Goal: Check status: Check status

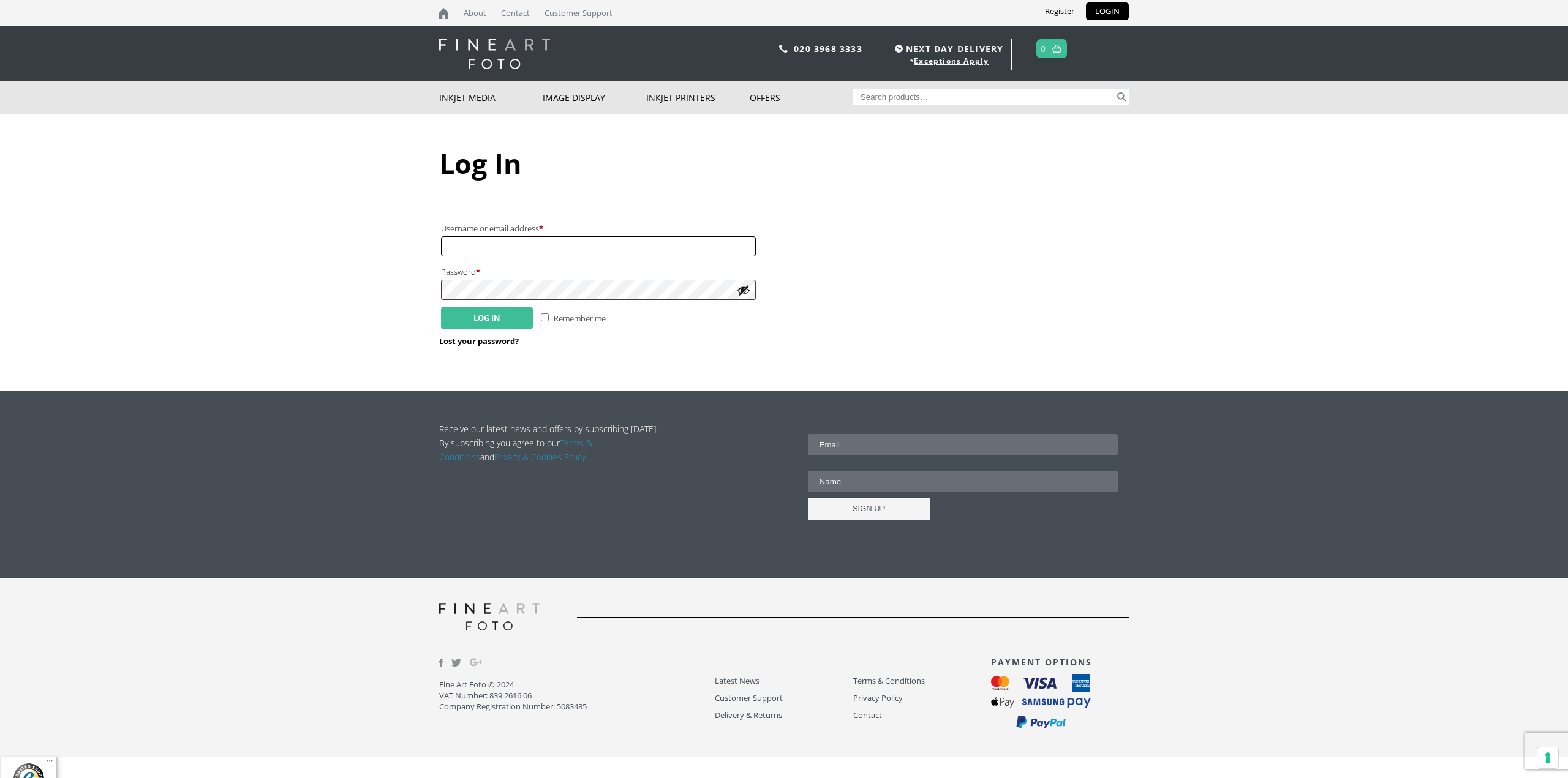
type input "andrew.gisby@andoverframing.co.uk"
click at [497, 319] on button "Log in" at bounding box center [486, 318] width 92 height 22
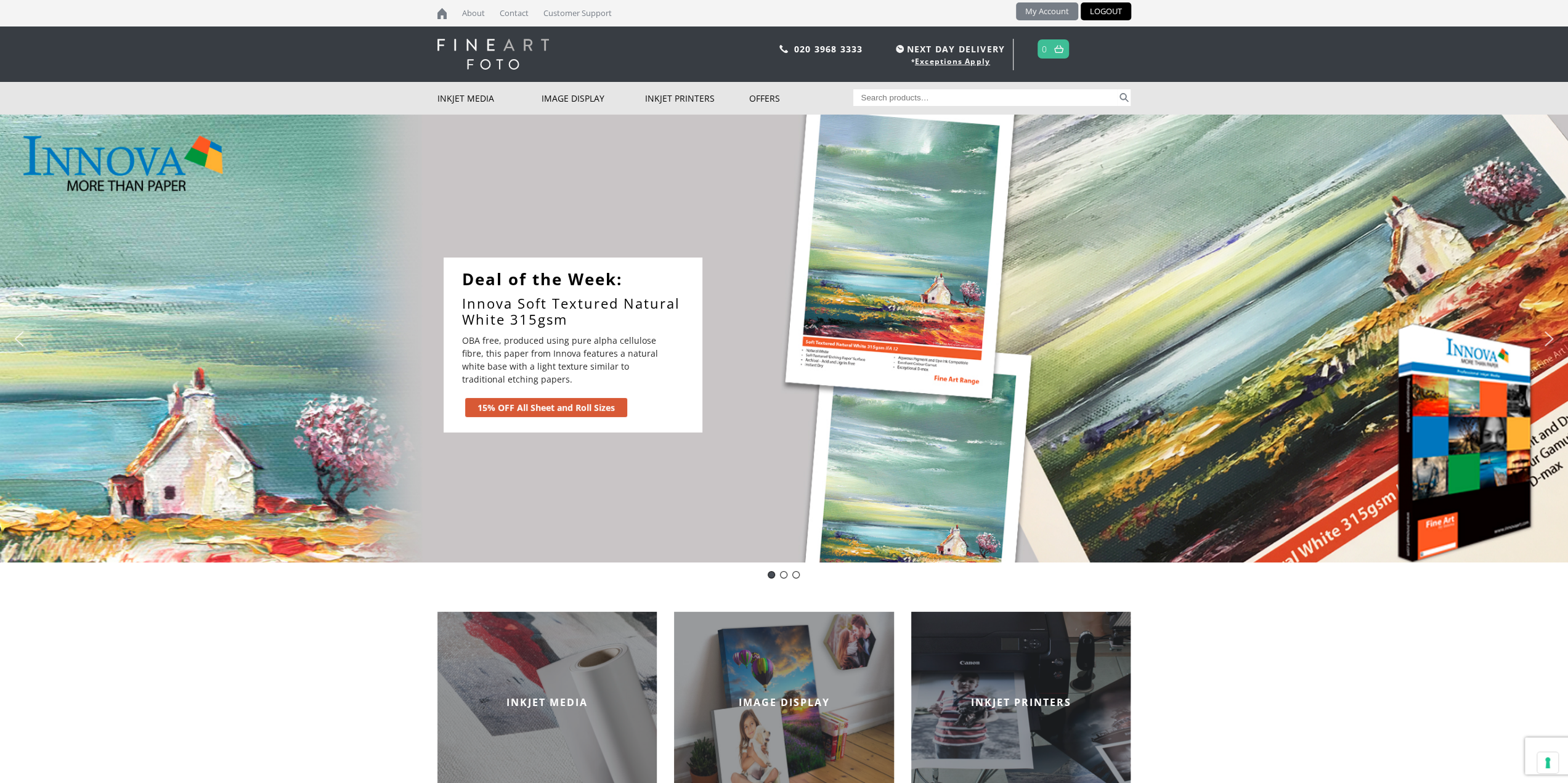
click at [1050, 9] on link "My Account" at bounding box center [1047, 12] width 62 height 18
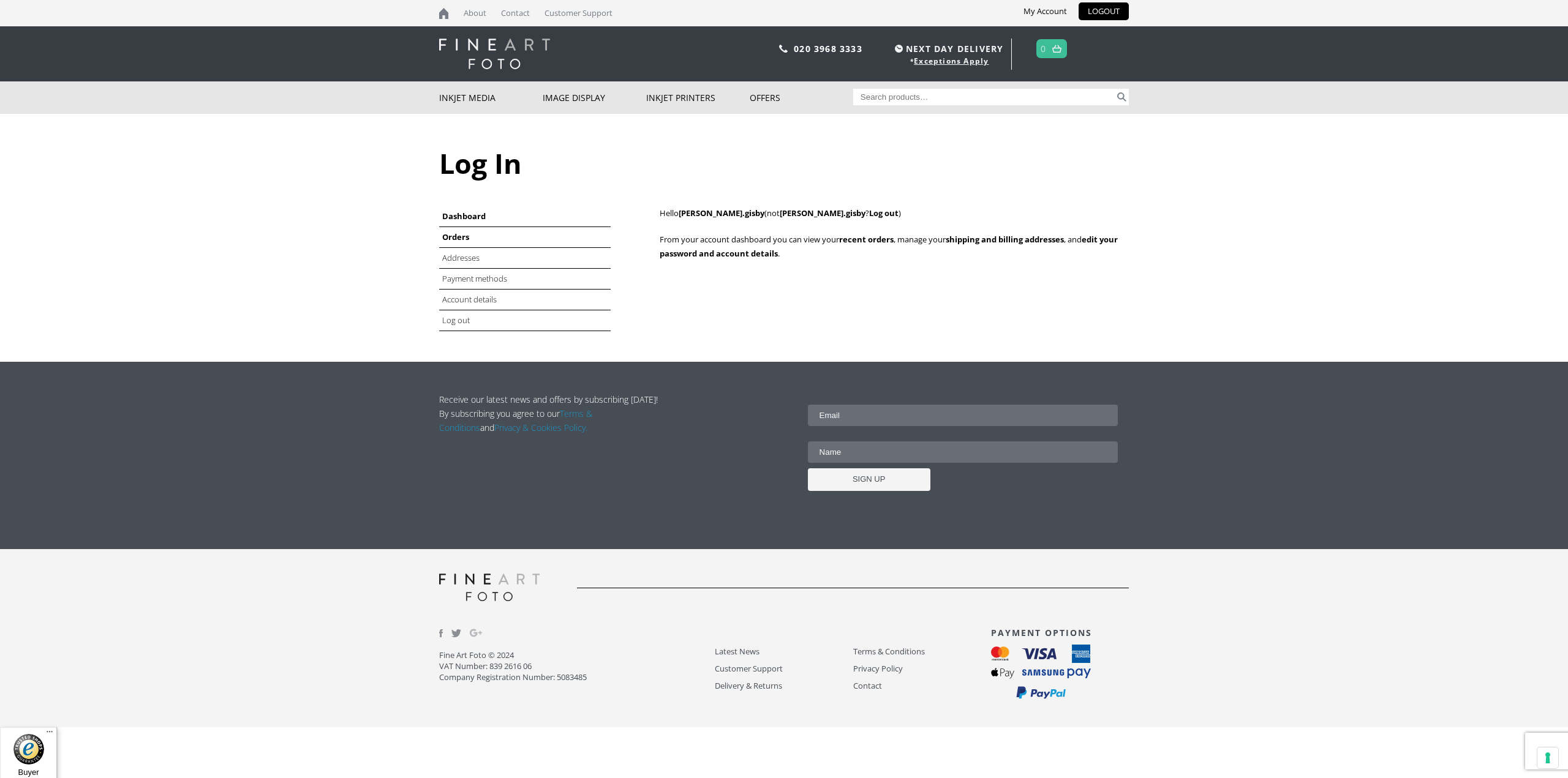
click at [456, 240] on link "Orders" at bounding box center [456, 237] width 27 height 11
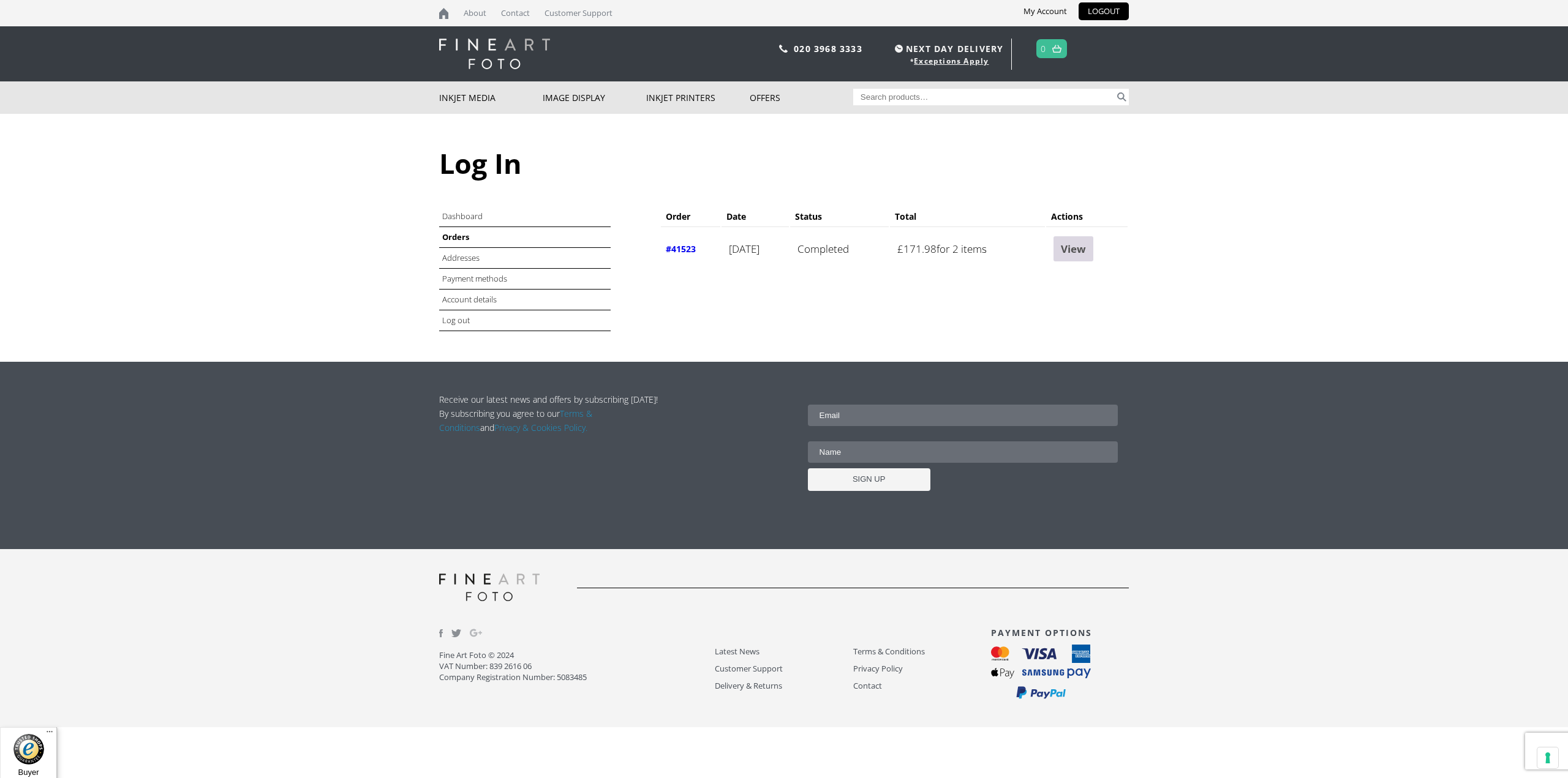
click at [1086, 247] on link "View" at bounding box center [1074, 249] width 40 height 25
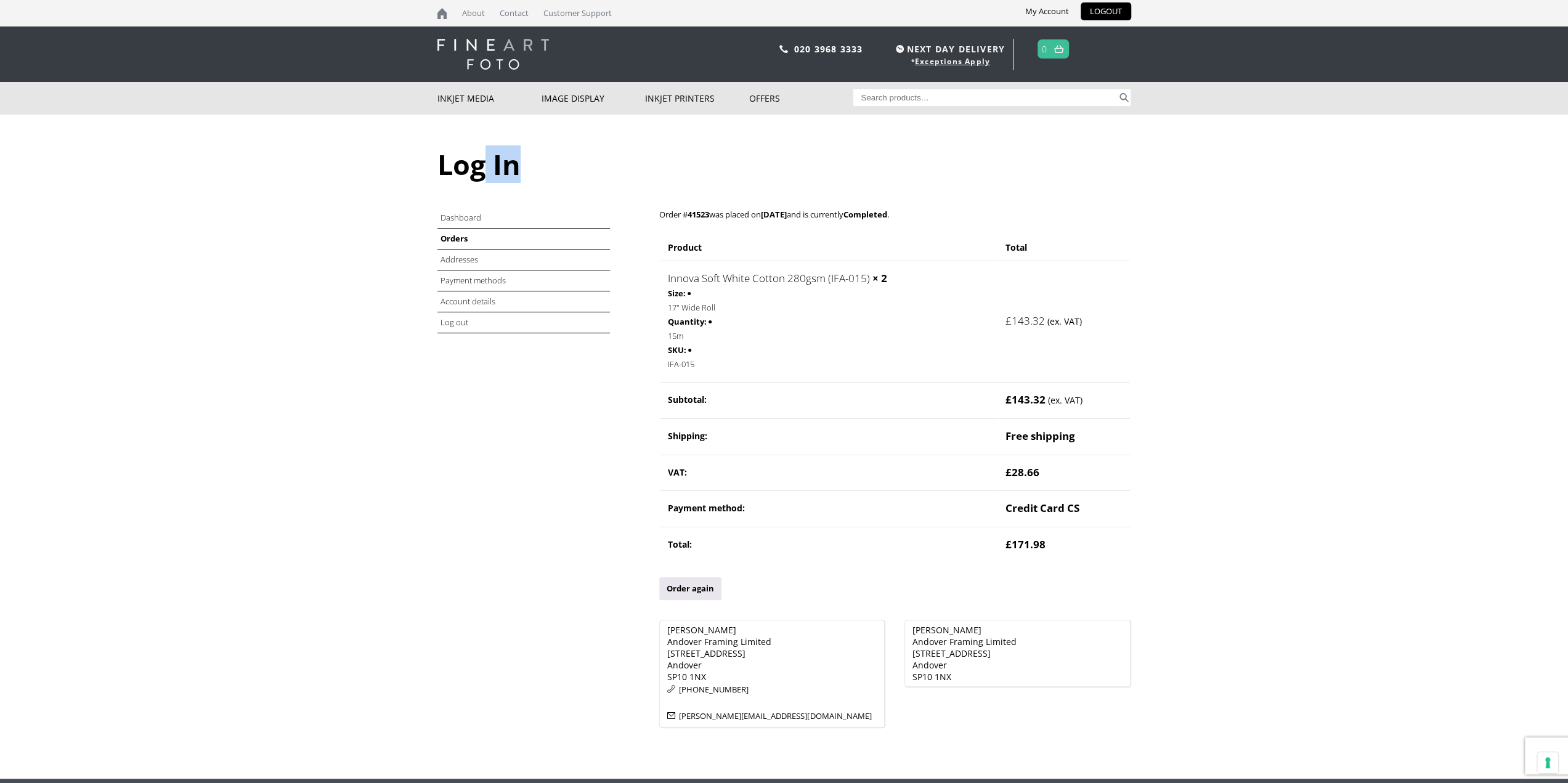
drag, startPoint x: 479, startPoint y: 162, endPoint x: 614, endPoint y: 180, distance: 136.2
click at [614, 180] on h1 "Log In" at bounding box center [784, 164] width 694 height 38
click at [515, 199] on div "Log In Dashboard Orders Addresses Payment methods Account details Log out Order…" at bounding box center [784, 446] width 694 height 664
click at [451, 237] on link "Orders" at bounding box center [454, 239] width 27 height 11
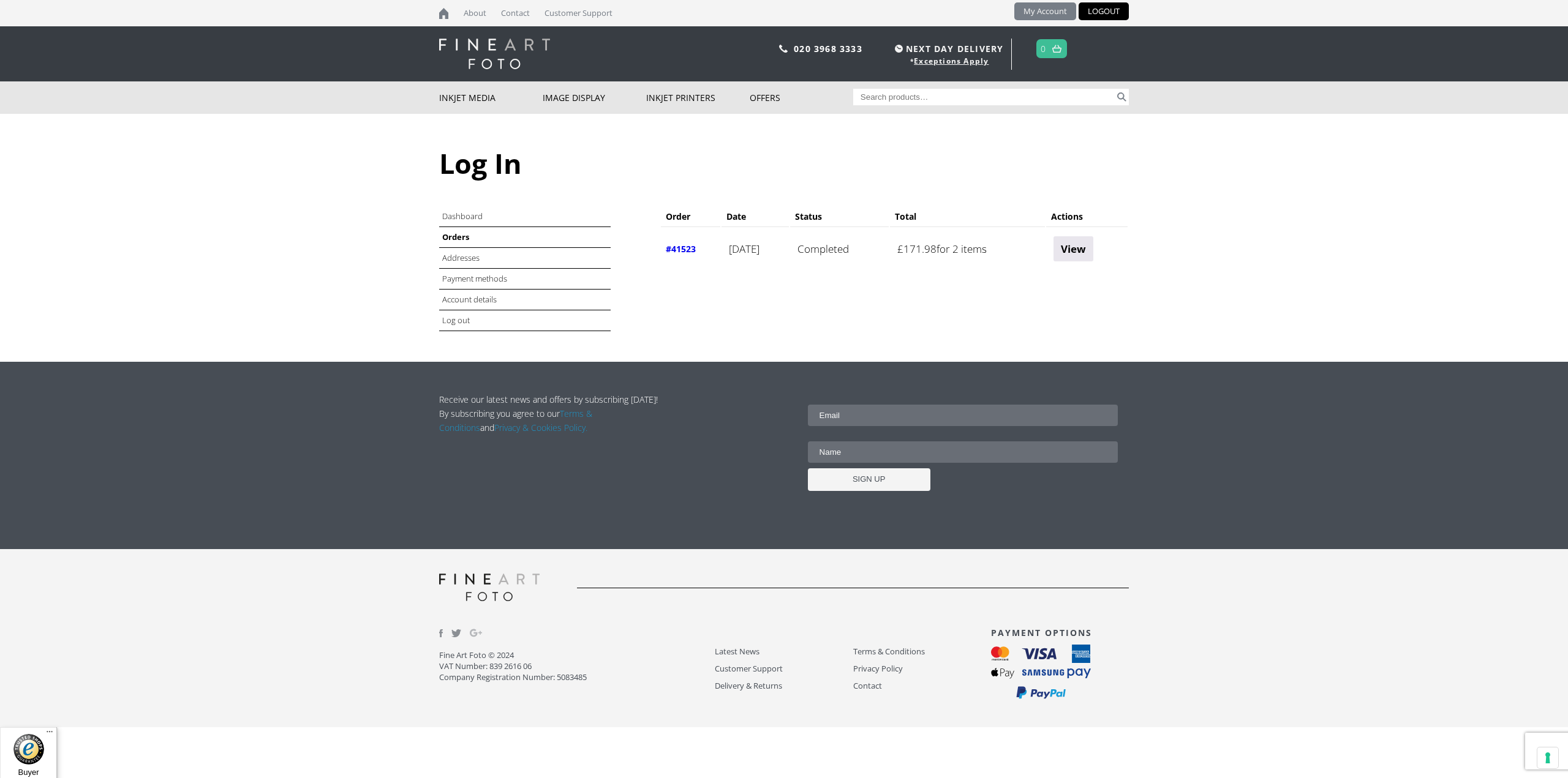
click at [1047, 5] on link "My Account" at bounding box center [1045, 12] width 62 height 18
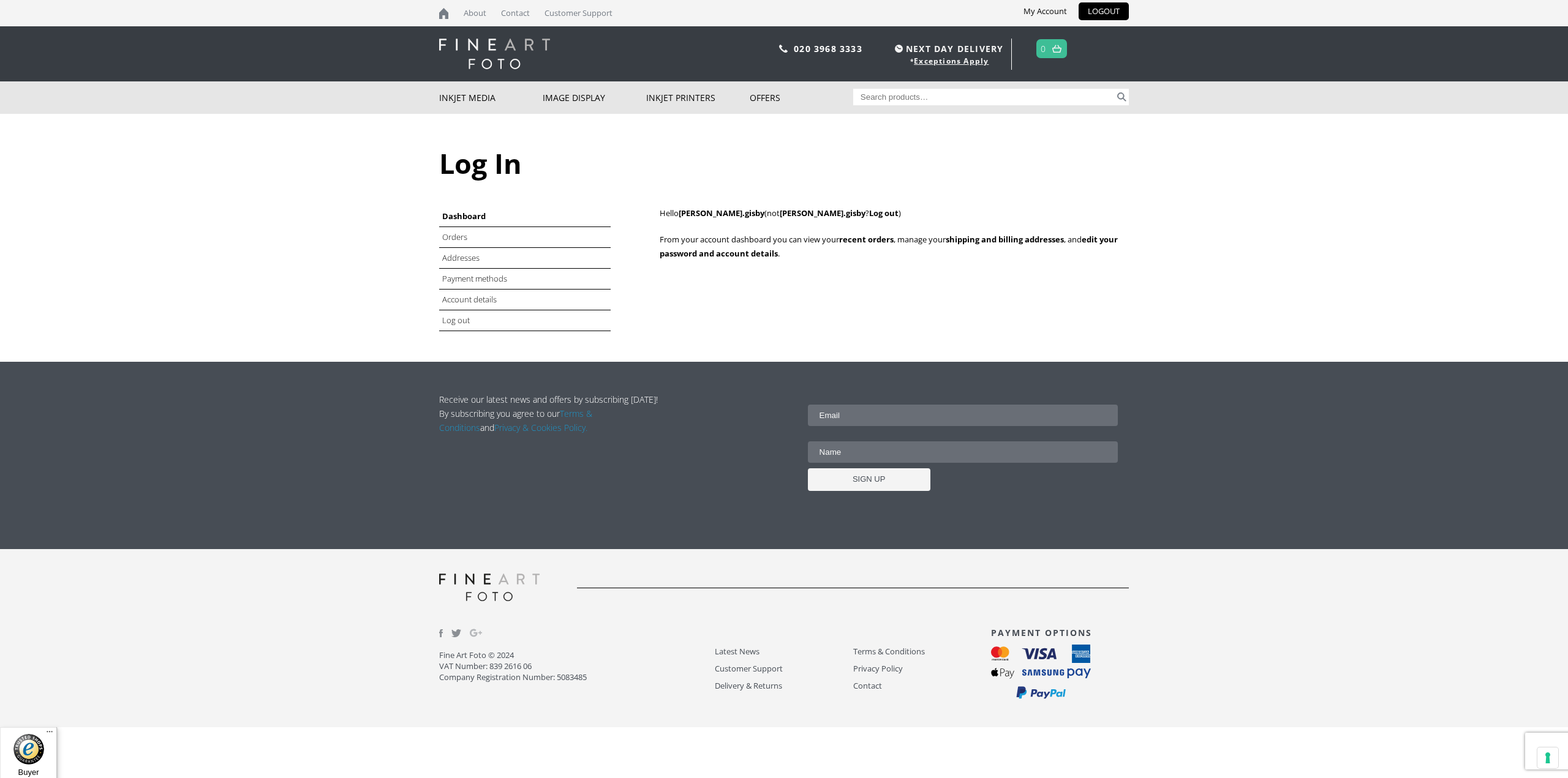
click at [468, 232] on li "Orders" at bounding box center [524, 237] width 172 height 21
click at [462, 237] on link "Orders" at bounding box center [456, 237] width 27 height 11
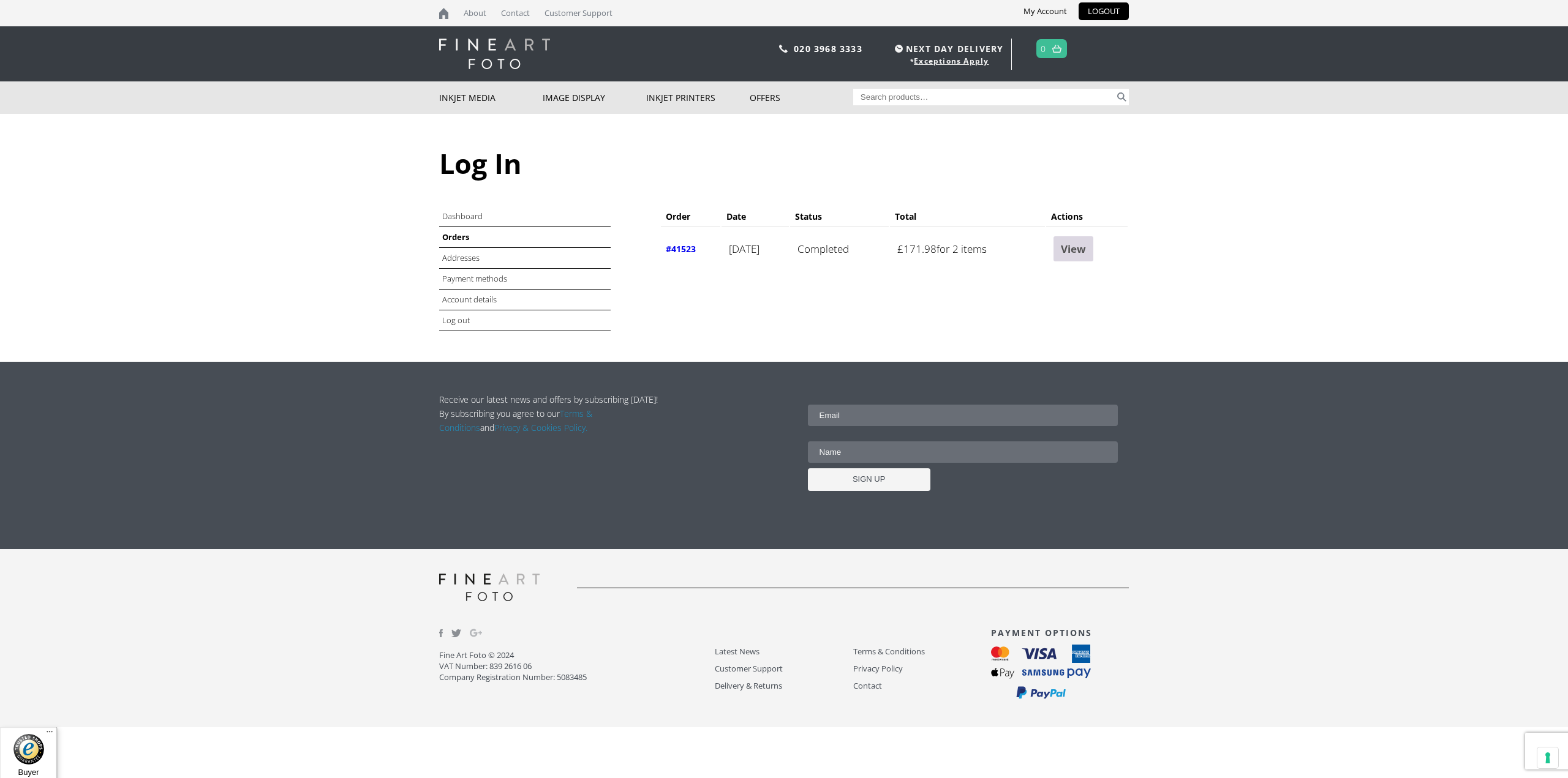
click at [1085, 252] on link "View" at bounding box center [1074, 249] width 40 height 25
